Goal: Task Accomplishment & Management: Use online tool/utility

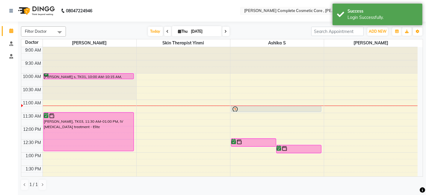
click at [223, 32] on span at bounding box center [225, 31] width 7 height 9
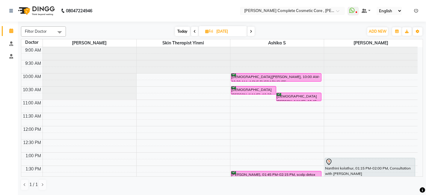
click at [253, 30] on span at bounding box center [251, 31] width 7 height 9
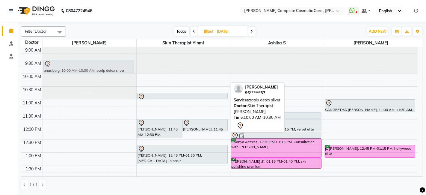
drag, startPoint x: 227, startPoint y: 82, endPoint x: 173, endPoint y: 66, distance: 56.5
click at [194, 32] on icon at bounding box center [194, 32] width 2 height 4
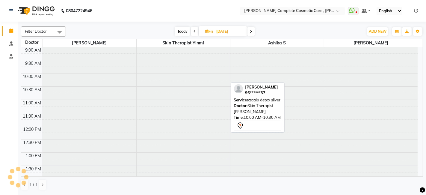
type input "[DATE]"
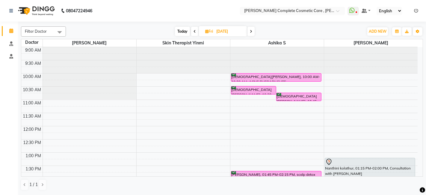
click at [172, 67] on div at bounding box center [184, 60] width 94 height 26
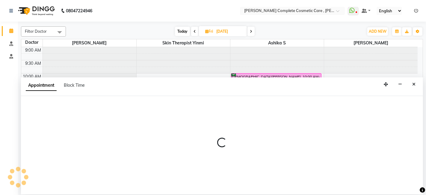
select select "70591"
select select "tentative"
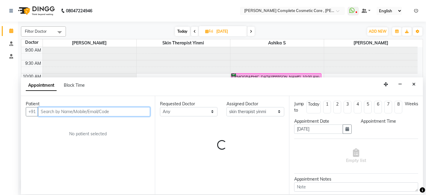
select select "630"
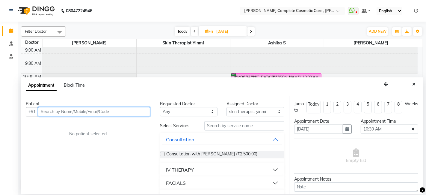
type input "a"
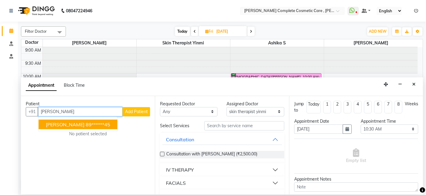
click at [86, 124] on ngb-highlight "89******45" at bounding box center [98, 124] width 25 height 6
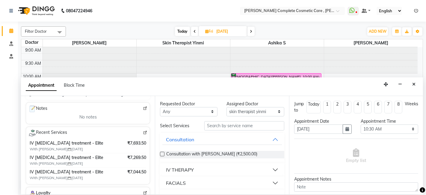
scroll to position [86, 0]
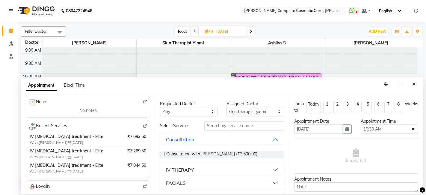
type input "89******45"
click at [411, 85] on button "Close" at bounding box center [414, 84] width 9 height 9
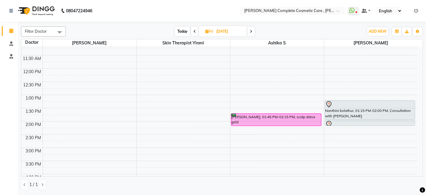
scroll to position [58, 0]
